Goal: Information Seeking & Learning: Learn about a topic

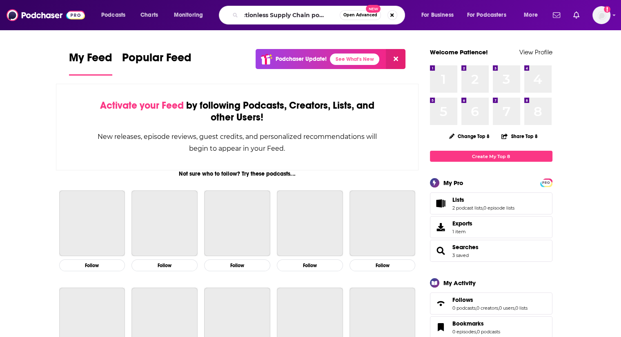
scroll to position [0, 10]
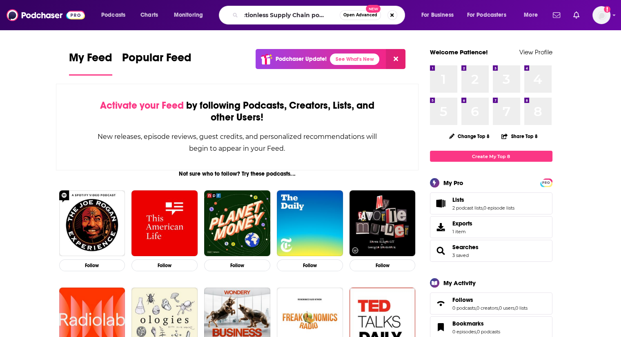
drag, startPoint x: 337, startPoint y: 16, endPoint x: 310, endPoint y: 19, distance: 28.0
click at [310, 19] on input "Frictionless Supply Chain podcast" at bounding box center [290, 15] width 98 height 13
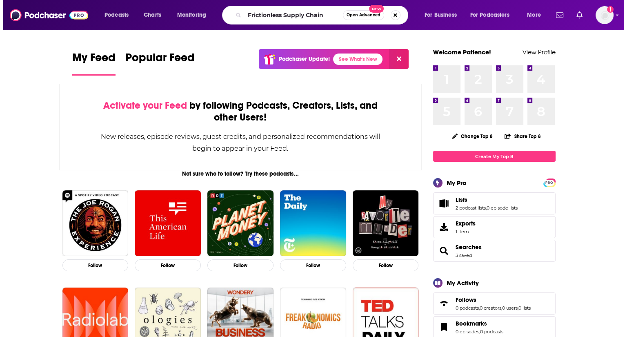
scroll to position [0, 0]
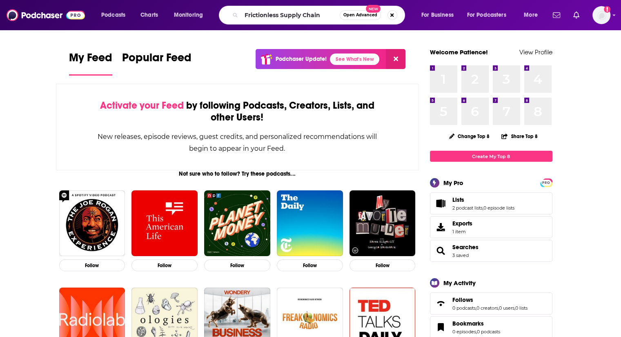
type input "Frictionless Supply Chain"
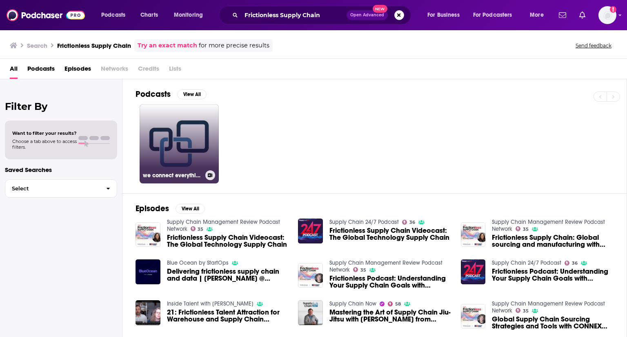
click at [190, 131] on link "we connect everything - ubloquity" at bounding box center [179, 143] width 79 height 79
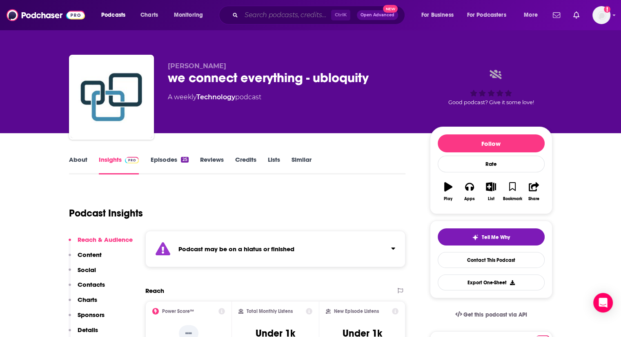
click at [283, 13] on input "Search podcasts, credits, & more..." at bounding box center [286, 15] width 90 height 13
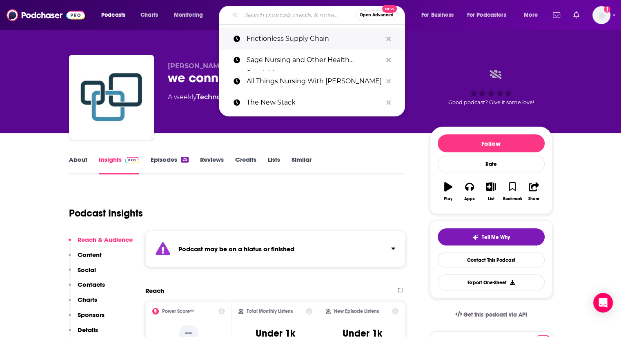
click at [303, 35] on p "Frictionless Supply Chain" at bounding box center [315, 38] width 136 height 21
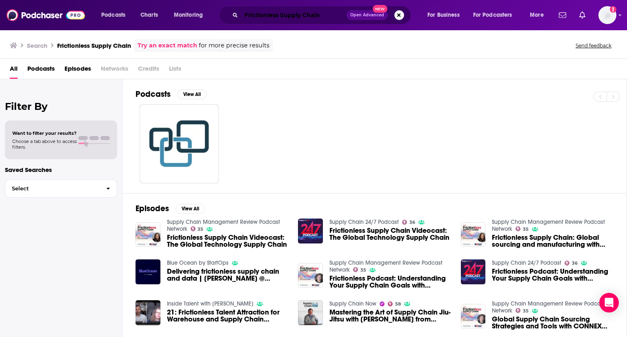
click at [332, 13] on input "Frictionless Supply Chain" at bounding box center [293, 15] width 105 height 13
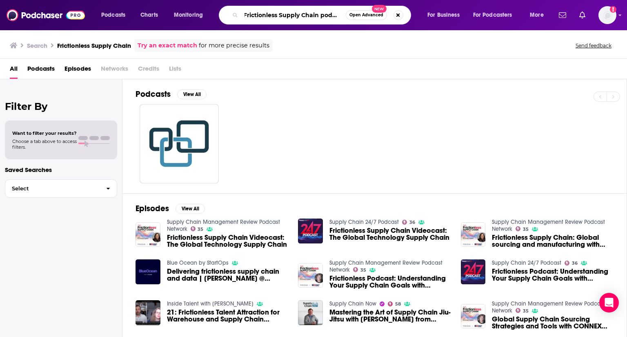
scroll to position [0, 4]
type input "Frictionless Supply Chain podcast"
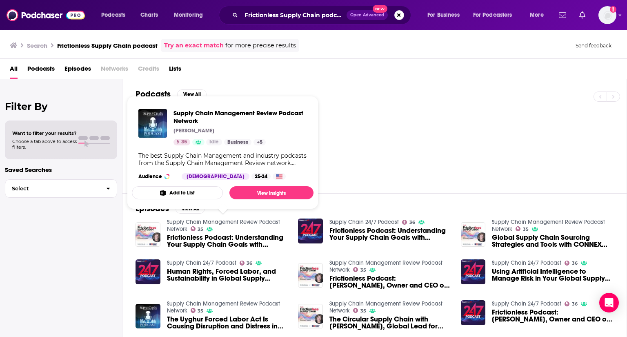
click at [178, 223] on link "Supply Chain Management Review Podcast Network" at bounding box center [223, 225] width 113 height 14
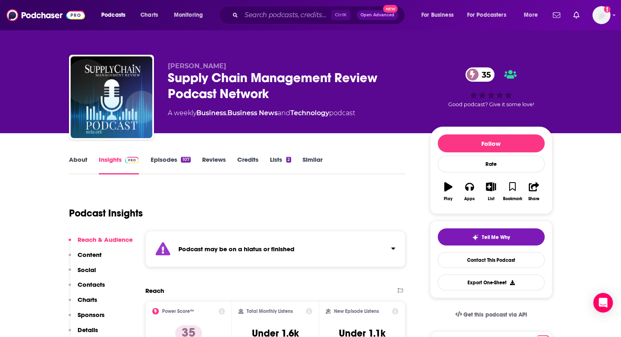
click at [76, 159] on link "About" at bounding box center [78, 165] width 18 height 19
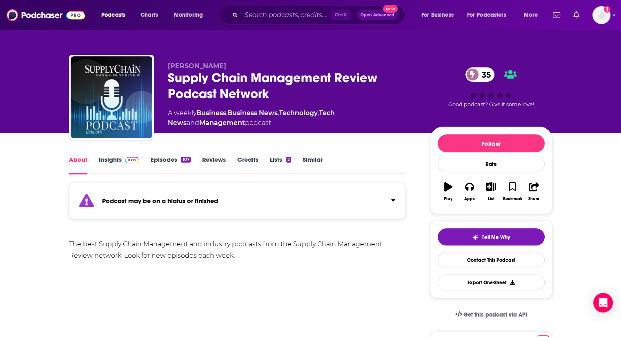
click at [111, 158] on link "Insights" at bounding box center [119, 165] width 40 height 19
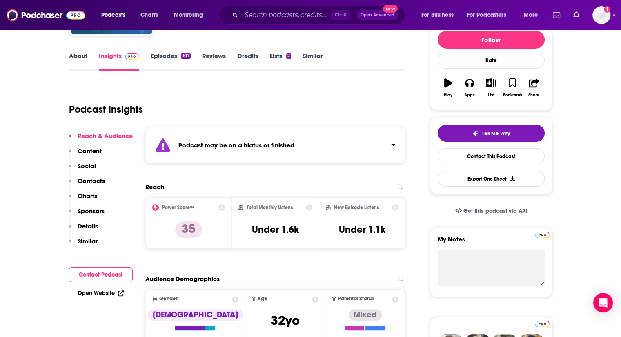
scroll to position [163, 0]
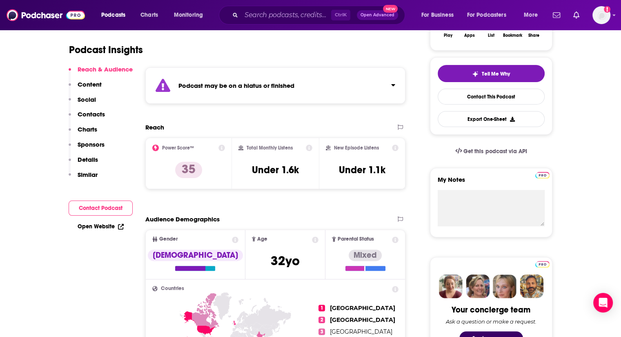
click at [102, 225] on link "Open Website" at bounding box center [101, 226] width 46 height 7
